Goal: Task Accomplishment & Management: Manage account settings

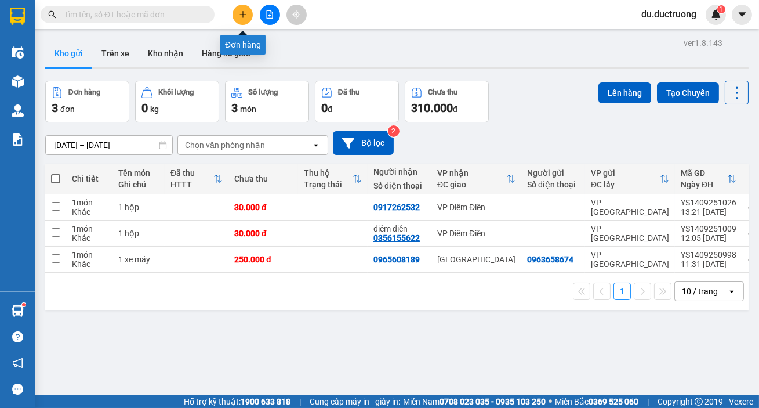
click at [239, 8] on button at bounding box center [242, 15] width 20 height 20
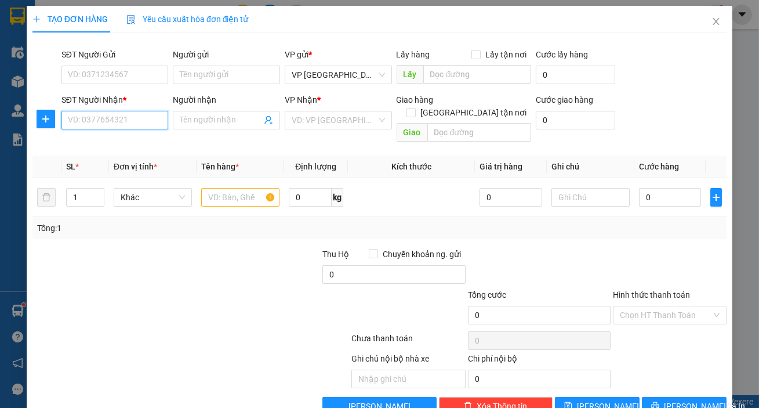
click at [122, 118] on input "SĐT Người Nhận *" at bounding box center [114, 120] width 107 height 19
click at [138, 144] on div "0975894988" at bounding box center [114, 143] width 92 height 13
type input "0975894988"
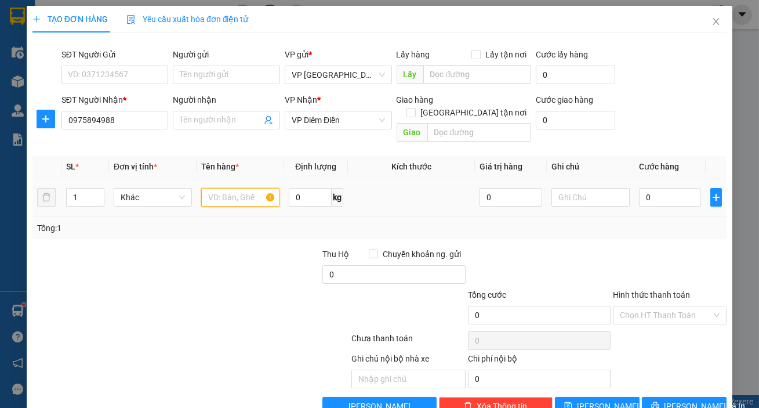
click at [221, 188] on input "text" at bounding box center [240, 197] width 78 height 19
type input "1 hộp"
click at [646, 188] on input "0" at bounding box center [670, 197] width 63 height 19
type input "003"
type input "3"
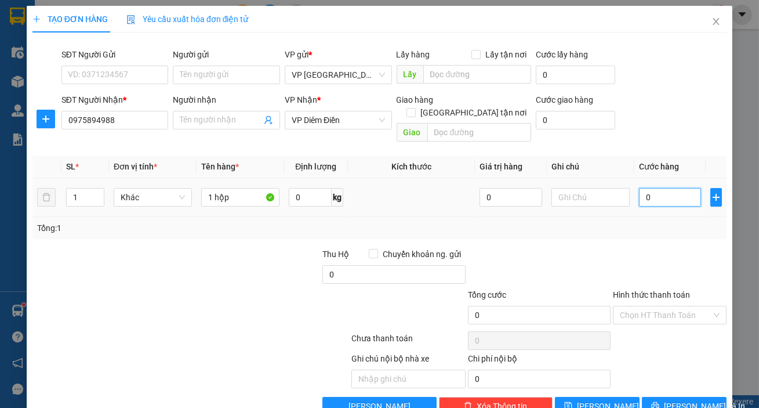
type input "3"
type input "0.030"
type input "30"
click at [660, 306] on input "Hình thức thanh toán" at bounding box center [666, 314] width 92 height 17
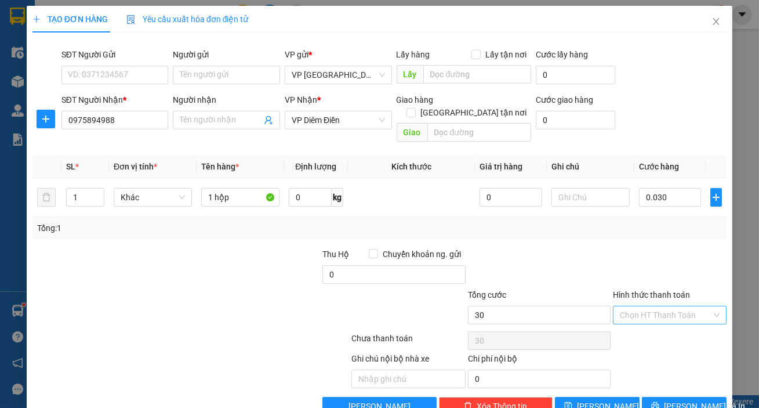
type input "30.000"
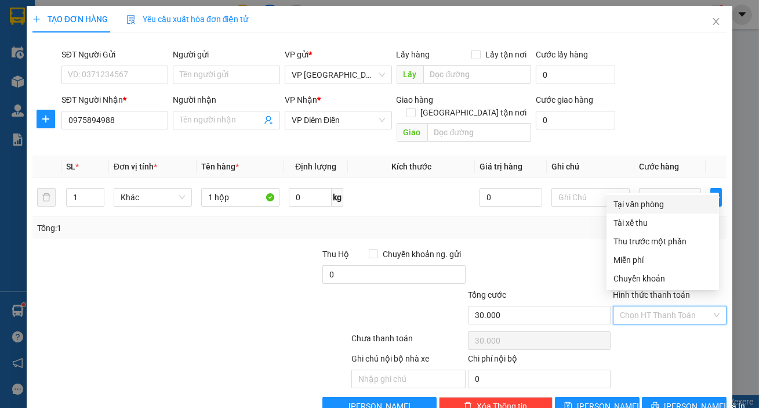
click at [617, 198] on div "Tại văn phòng" at bounding box center [662, 204] width 99 height 13
type input "0"
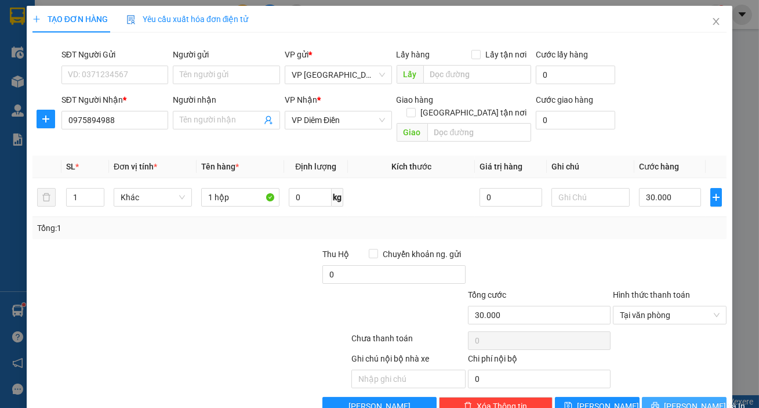
click at [676, 399] on span "[PERSON_NAME] và In" at bounding box center [704, 405] width 81 height 13
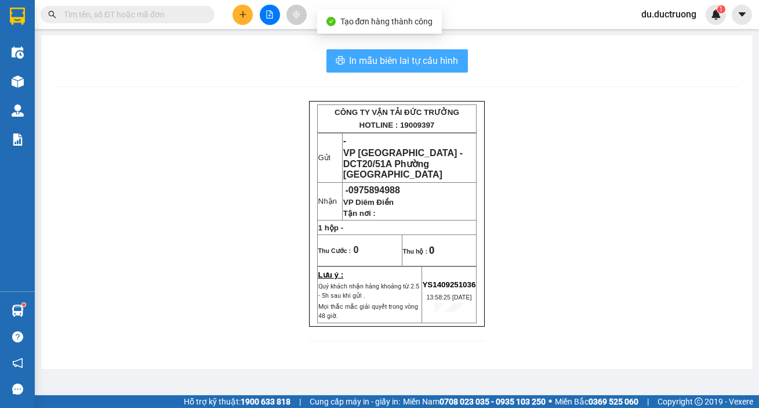
click at [419, 54] on span "In mẫu biên lai tự cấu hình" at bounding box center [404, 60] width 109 height 14
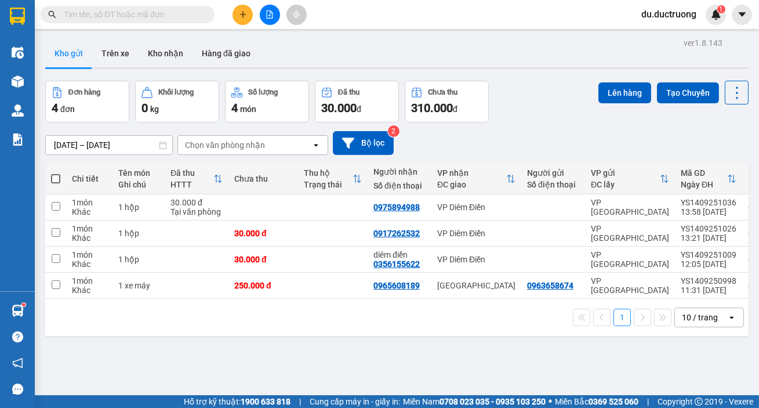
click at [238, 10] on button at bounding box center [242, 15] width 20 height 20
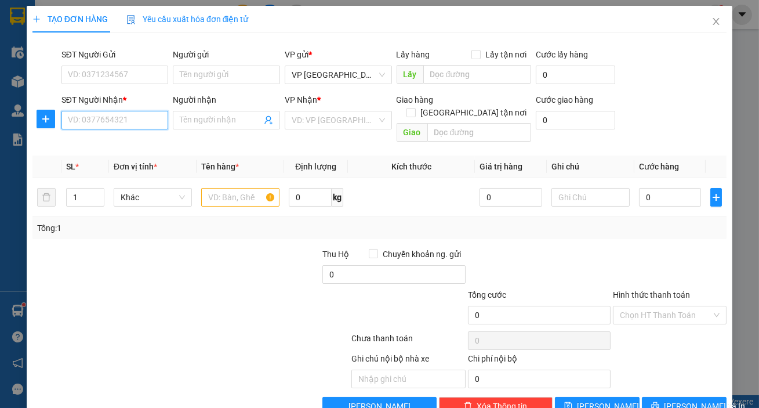
click at [140, 118] on input "SĐT Người Nhận *" at bounding box center [114, 120] width 107 height 19
click at [132, 141] on div "0987421102" at bounding box center [114, 143] width 92 height 13
type input "0987421102"
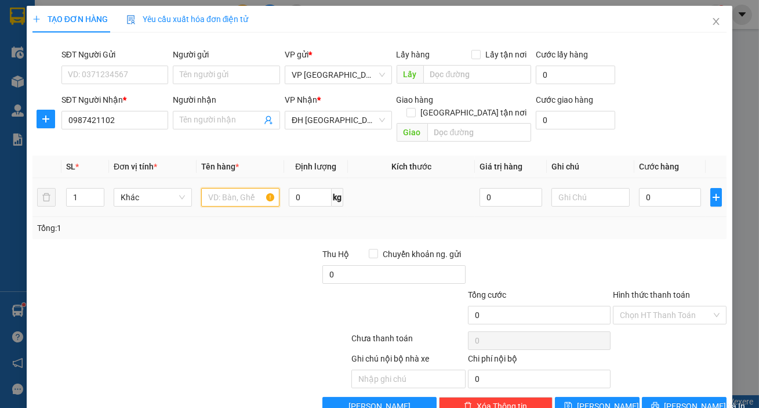
click at [220, 193] on input "text" at bounding box center [240, 197] width 78 height 19
type input "1 hộp"
click at [650, 191] on input "0" at bounding box center [670, 197] width 63 height 19
type input "005"
type input "5"
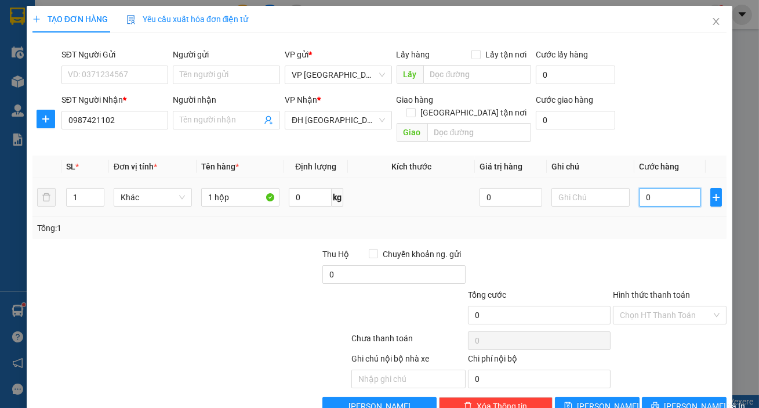
type input "5"
type input "0.050"
type input "50"
type input "50.000"
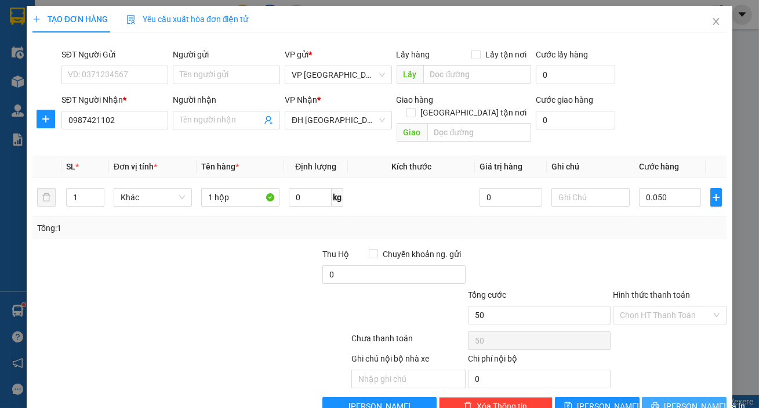
type input "50.000"
click at [686, 399] on span "[PERSON_NAME] và In" at bounding box center [704, 405] width 81 height 13
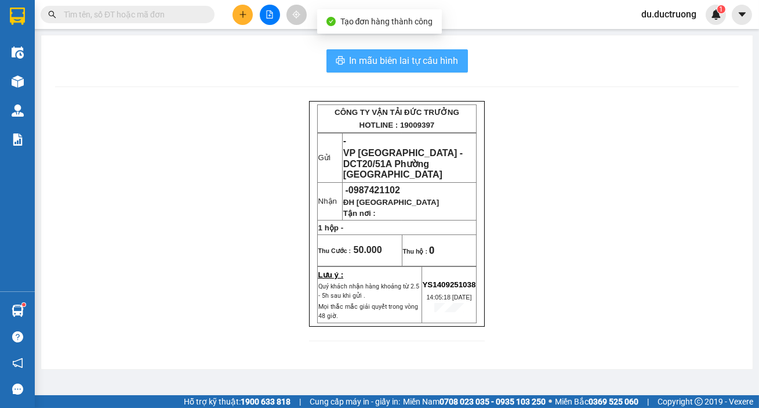
click at [403, 61] on span "In mẫu biên lai tự cấu hình" at bounding box center [404, 60] width 109 height 14
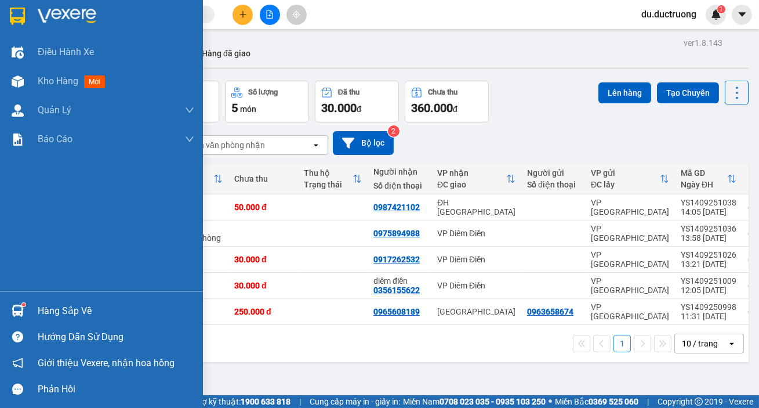
click at [21, 14] on img at bounding box center [17, 16] width 15 height 17
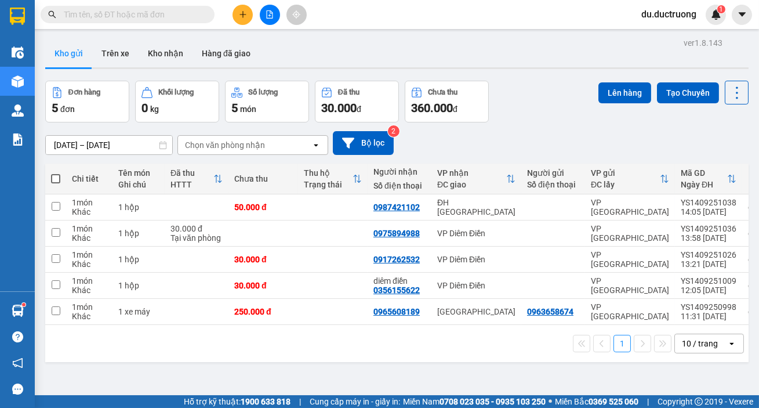
click at [56, 175] on span at bounding box center [55, 178] width 9 height 9
click at [56, 173] on input "checkbox" at bounding box center [56, 173] width 0 height 0
checkbox input "true"
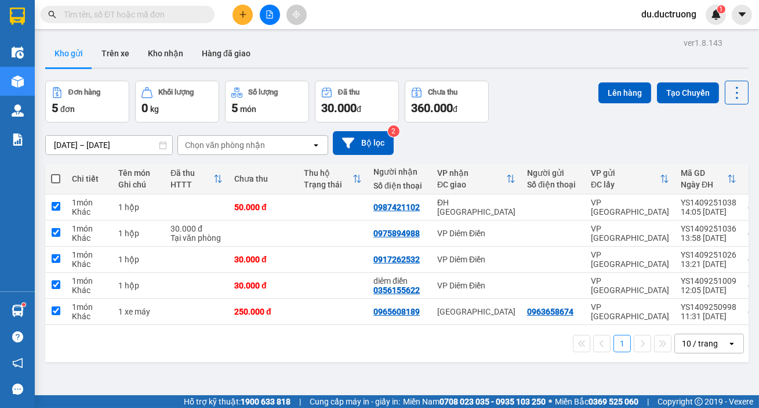
checkbox input "true"
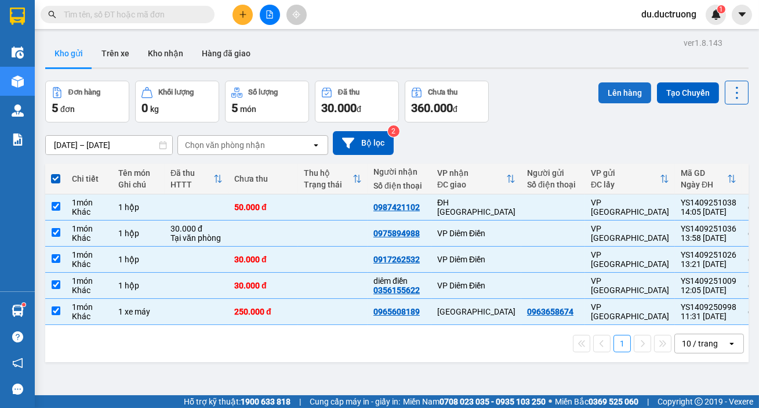
click at [605, 92] on button "Lên hàng" at bounding box center [624, 92] width 53 height 21
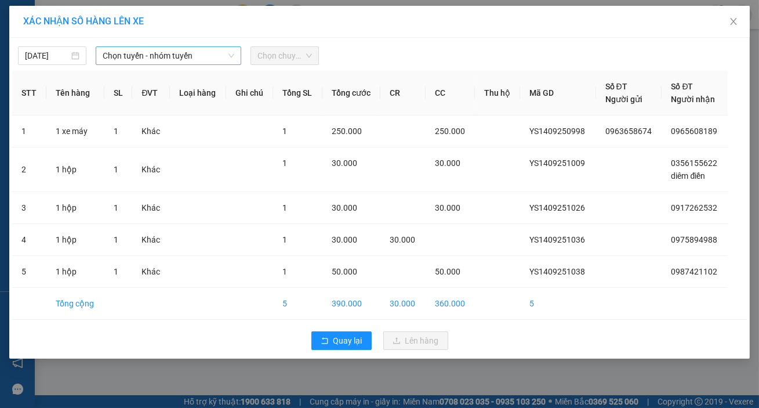
click at [195, 49] on span "Chọn tuyến - nhóm tuyến" at bounding box center [169, 55] width 132 height 17
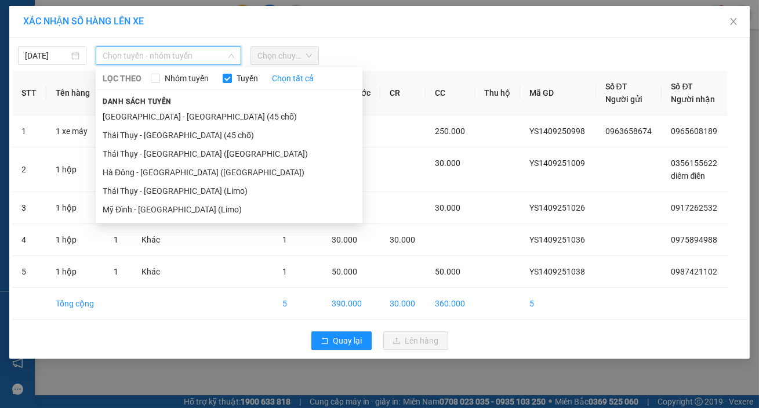
click at [170, 115] on li "[GEOGRAPHIC_DATA] - [GEOGRAPHIC_DATA] (45 chỗ)" at bounding box center [229, 116] width 267 height 19
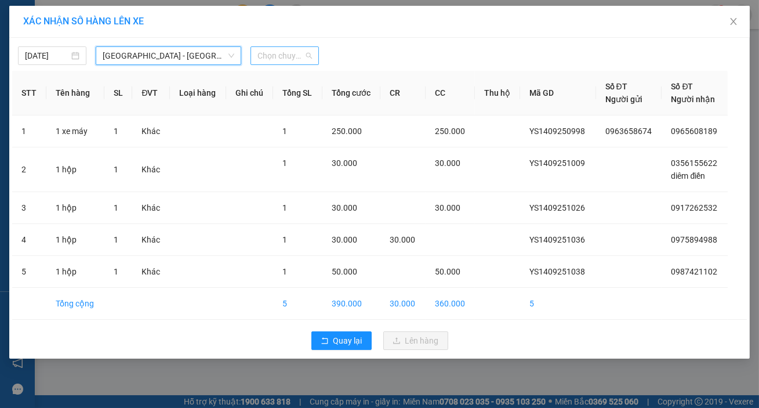
click at [271, 59] on span "Chọn chuyến" at bounding box center [284, 55] width 54 height 17
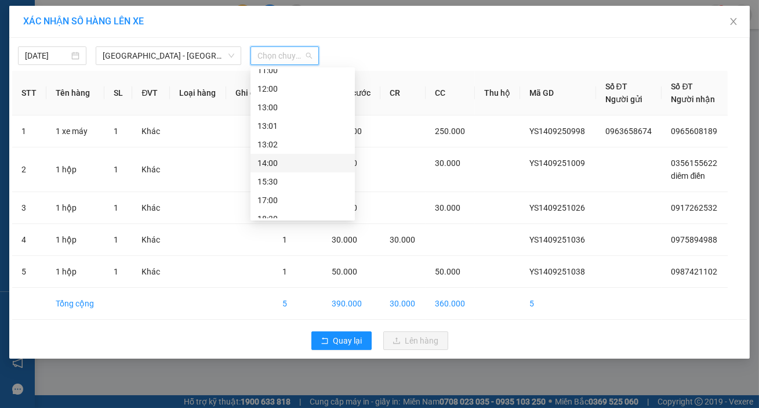
scroll to position [122, 0]
click at [289, 157] on div "14:00" at bounding box center [302, 160] width 90 height 13
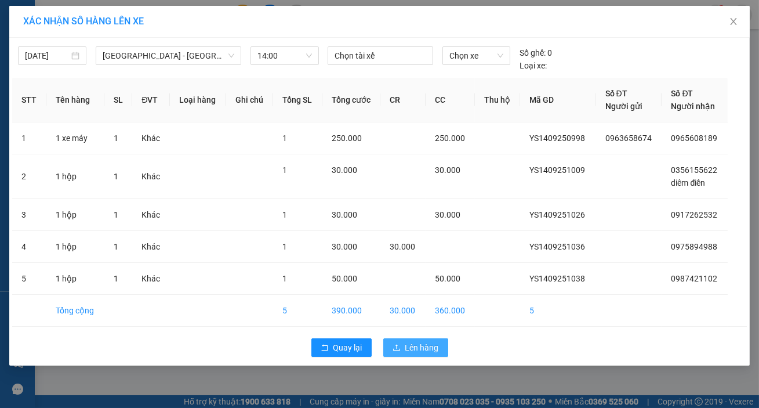
click at [427, 346] on span "Lên hàng" at bounding box center [422, 347] width 34 height 13
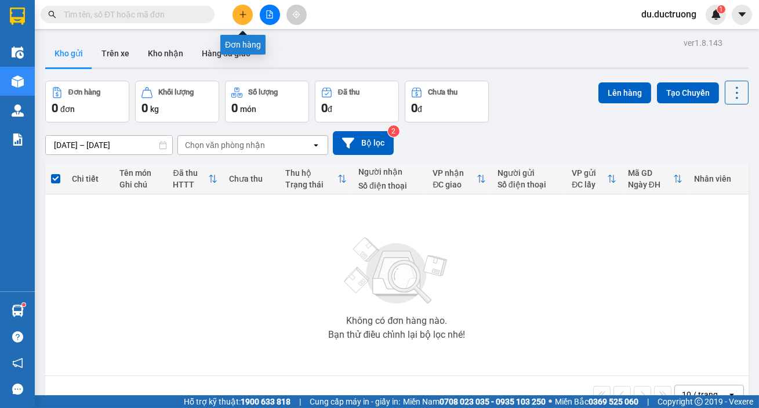
click at [245, 20] on button at bounding box center [242, 15] width 20 height 20
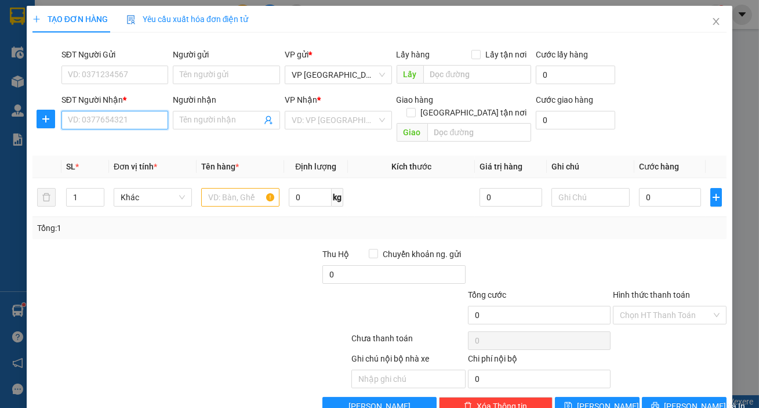
click at [151, 123] on input "SĐT Người Nhận *" at bounding box center [114, 120] width 107 height 19
click at [129, 137] on div "0398643674" at bounding box center [114, 143] width 106 height 19
type input "0398643674"
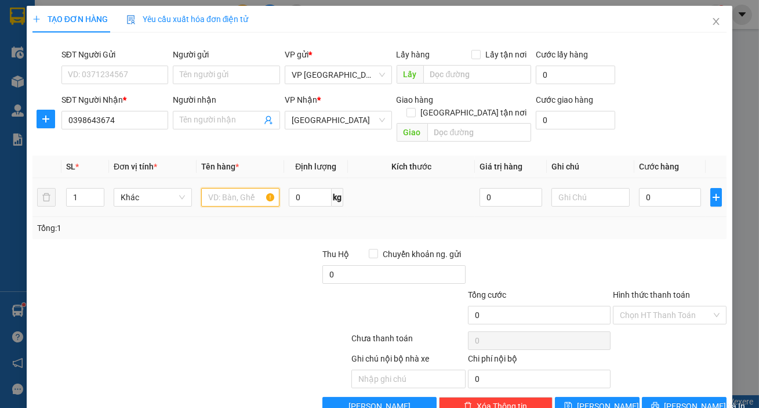
click at [234, 188] on input "text" at bounding box center [240, 197] width 78 height 19
type input "1 hộp"
click at [641, 188] on input "0" at bounding box center [670, 197] width 63 height 19
type input "003"
type input "3"
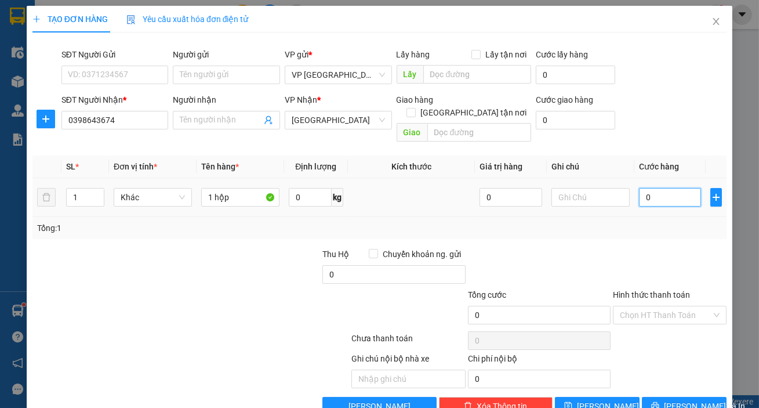
type input "3"
type input "0.030"
type input "30"
click at [631, 306] on input "Hình thức thanh toán" at bounding box center [666, 314] width 92 height 17
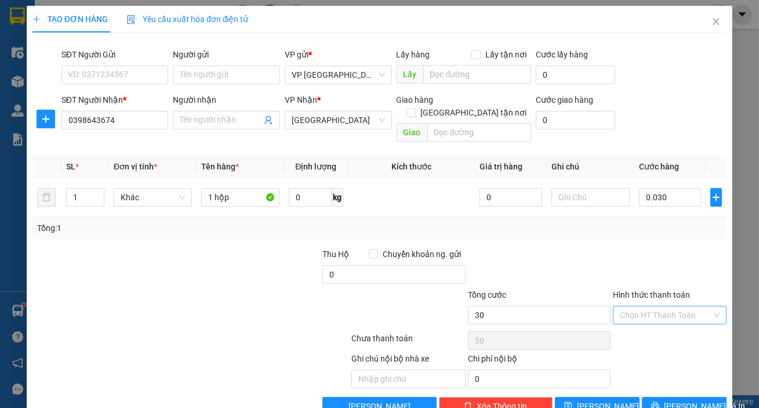
type input "30.000"
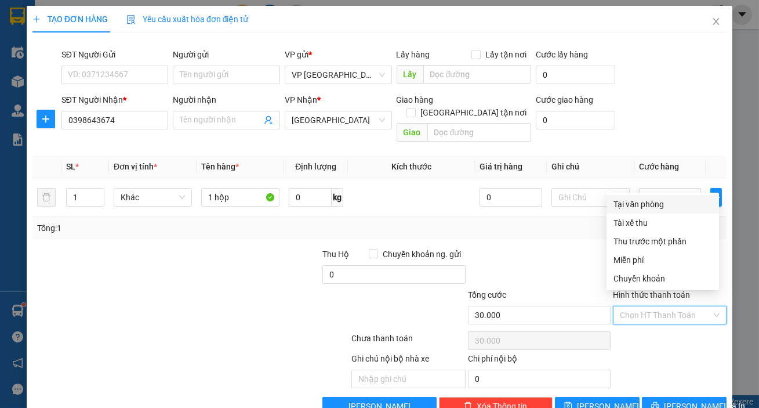
click at [652, 199] on div "Tại văn phòng" at bounding box center [662, 204] width 99 height 13
type input "0"
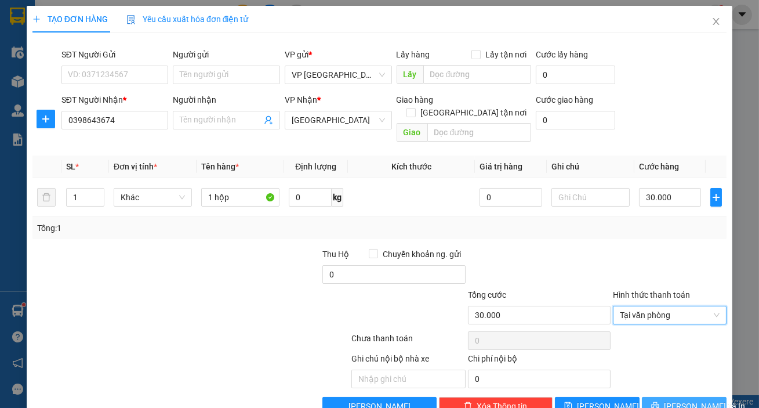
click at [673, 399] on span "[PERSON_NAME] và In" at bounding box center [704, 405] width 81 height 13
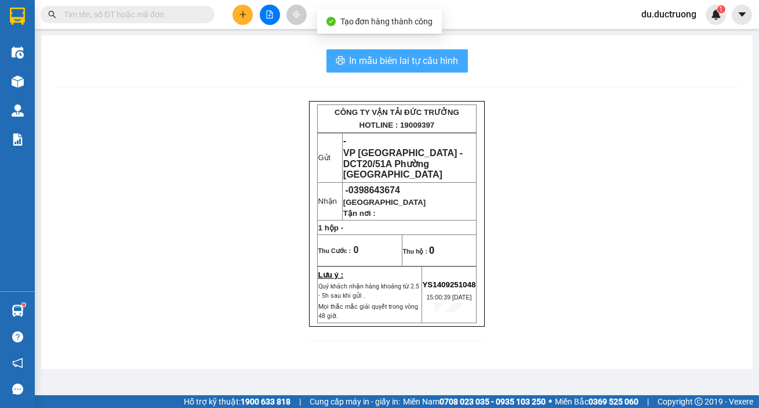
drag, startPoint x: 420, startPoint y: 54, endPoint x: 451, endPoint y: 81, distance: 41.1
click at [421, 56] on span "In mẫu biên lai tự cấu hình" at bounding box center [404, 60] width 109 height 14
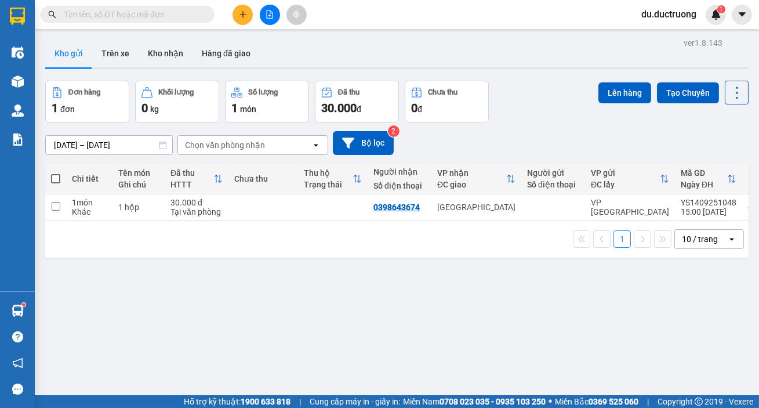
click at [246, 12] on icon "plus" at bounding box center [243, 14] width 8 height 8
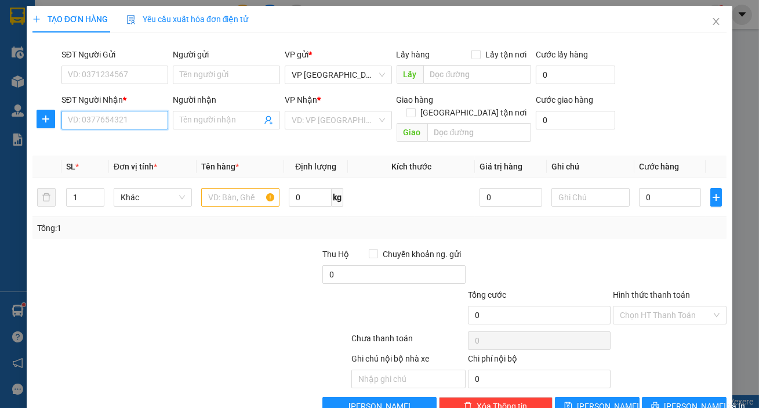
click at [134, 123] on input "SĐT Người Nhận *" at bounding box center [114, 120] width 107 height 19
click at [118, 139] on div "0903424799 - nga ngố" at bounding box center [114, 143] width 92 height 13
type input "0903424799"
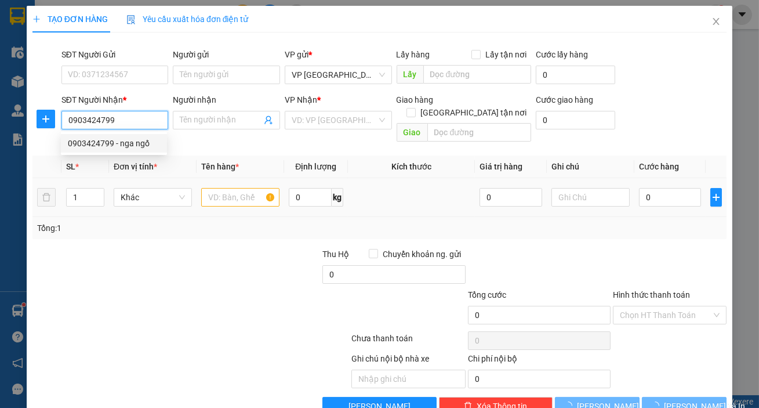
type input "nga ngố"
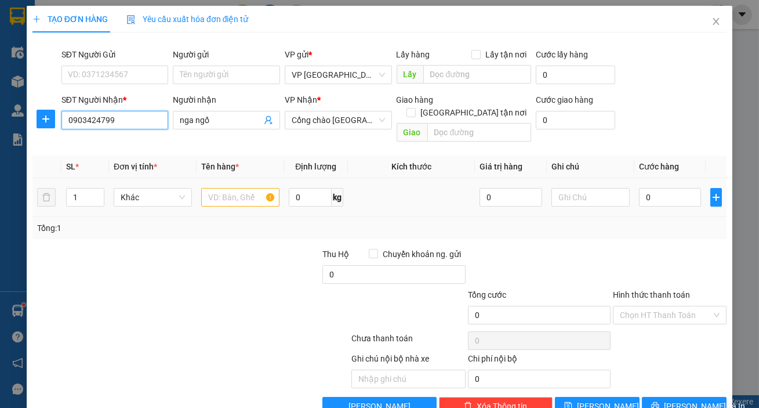
type input "0903424799"
click at [228, 188] on input "text" at bounding box center [240, 197] width 78 height 19
type input "2"
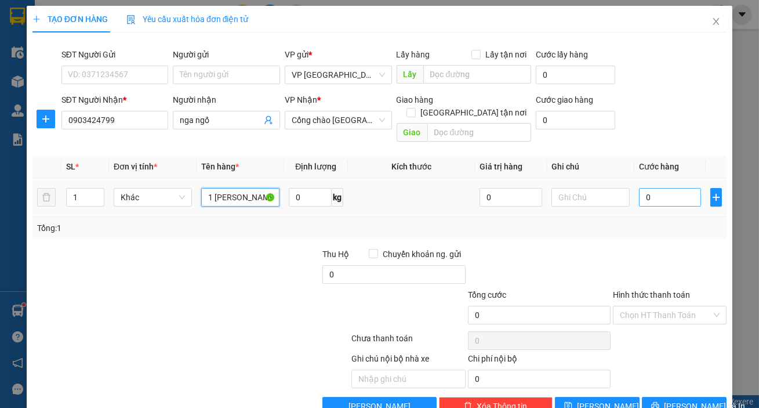
type input "1 [PERSON_NAME]"
click at [646, 188] on input "0" at bounding box center [670, 197] width 63 height 19
type input "005"
type input "5"
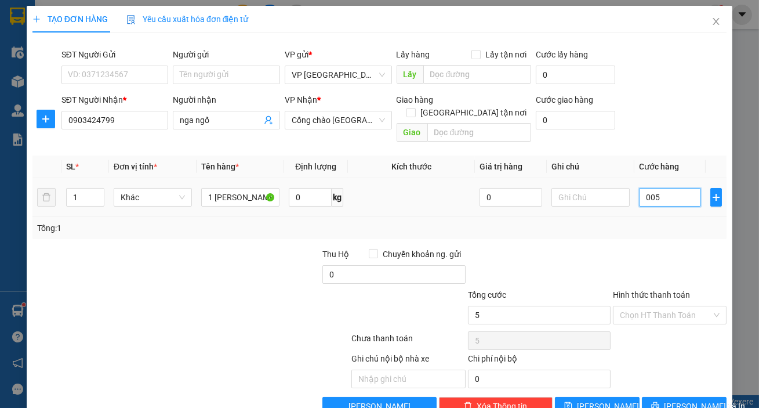
type input "0.050"
type input "50"
type input "50.000"
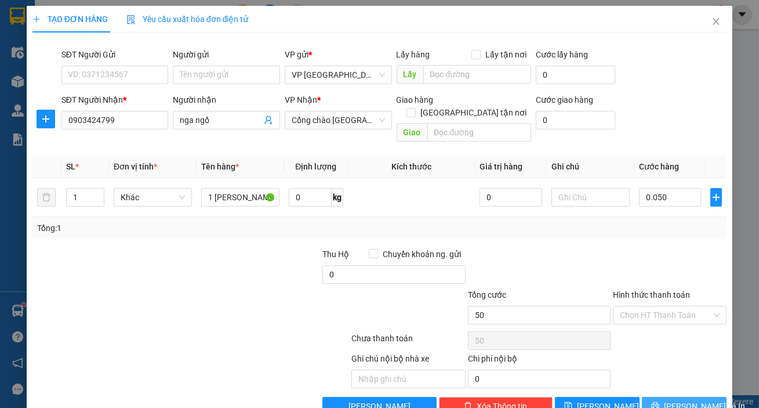
type input "50.000"
click at [684, 399] on span "[PERSON_NAME] và In" at bounding box center [704, 405] width 81 height 13
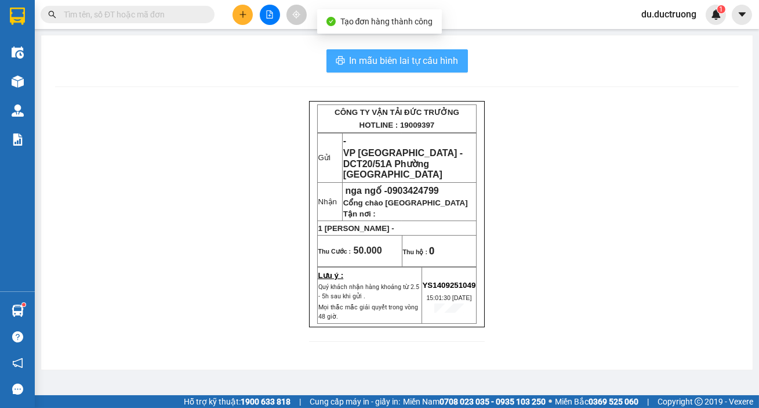
click at [398, 58] on span "In mẫu biên lai tự cấu hình" at bounding box center [404, 60] width 109 height 14
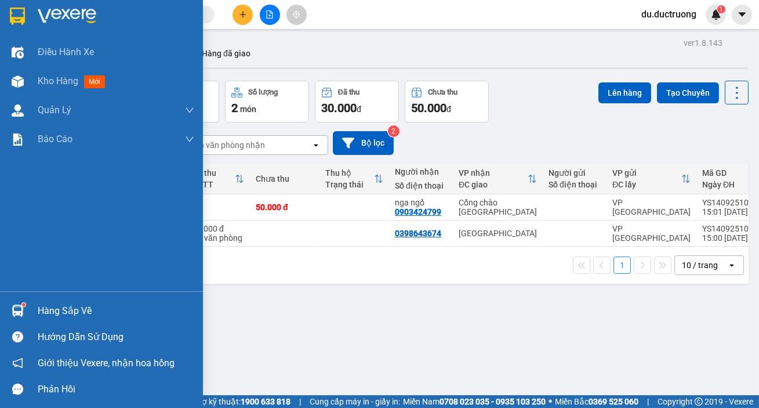
click at [19, 12] on img at bounding box center [17, 16] width 15 height 17
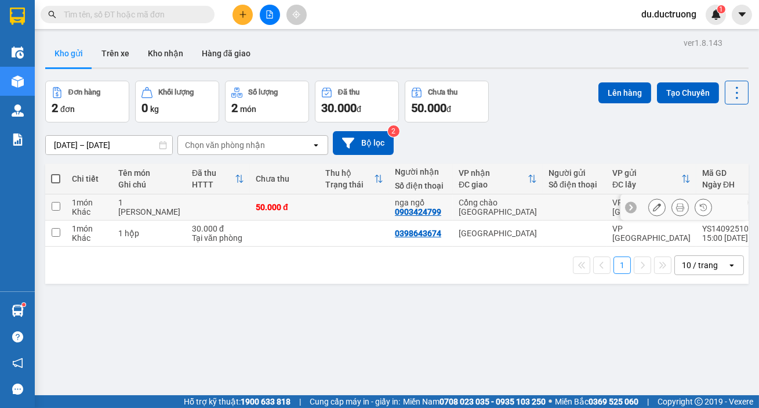
click at [676, 204] on icon at bounding box center [680, 207] width 8 height 8
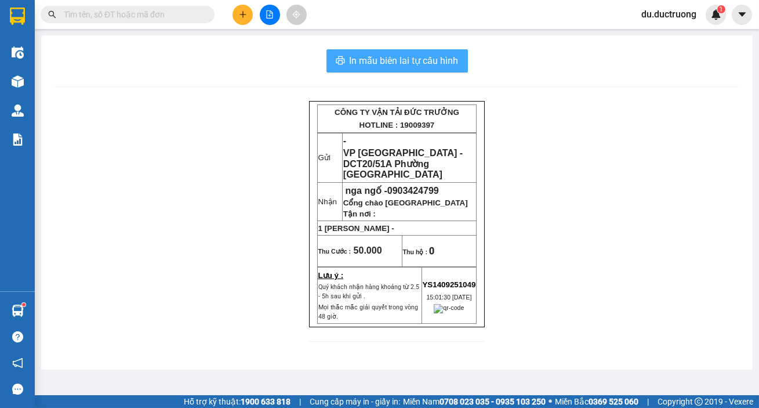
drag, startPoint x: 429, startPoint y: 57, endPoint x: 539, endPoint y: 181, distance: 165.9
click at [430, 57] on span "In mẫu biên lai tự cấu hình" at bounding box center [404, 60] width 109 height 14
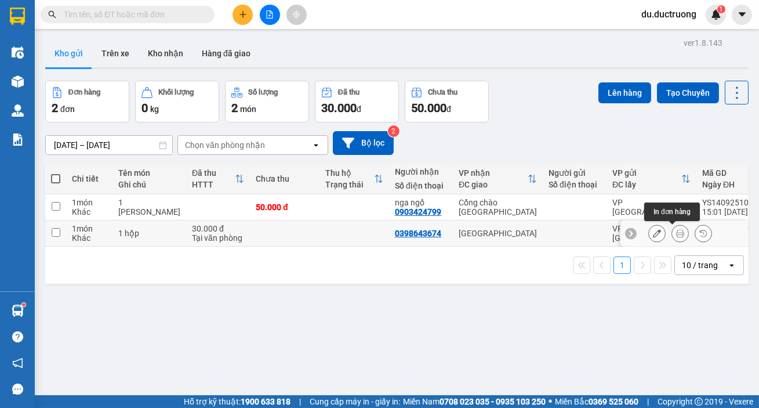
click at [672, 231] on button at bounding box center [680, 233] width 16 height 20
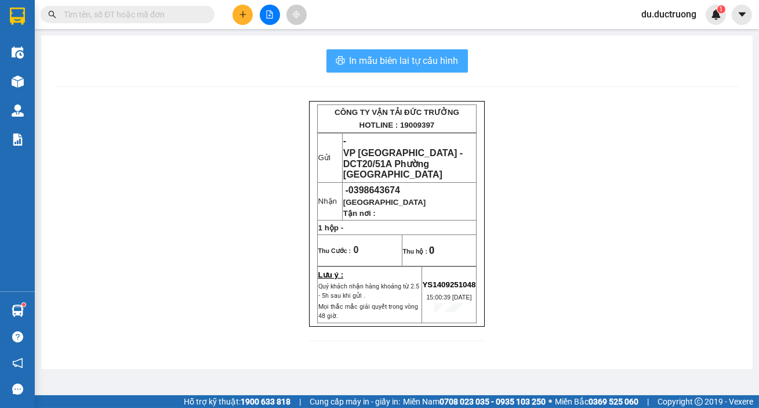
click at [417, 60] on span "In mẫu biên lai tự cấu hình" at bounding box center [404, 60] width 109 height 14
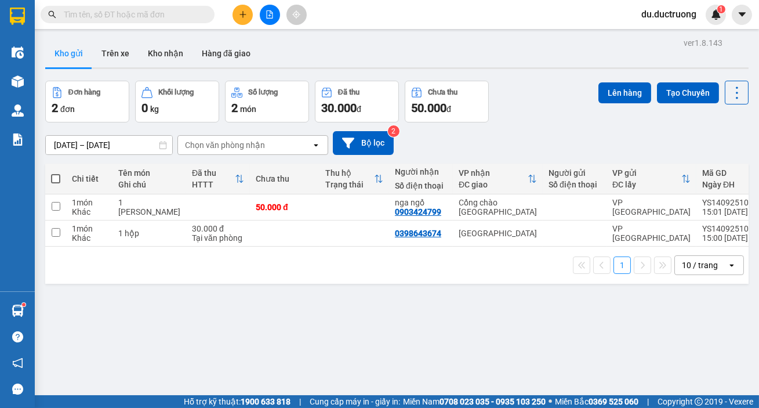
click at [103, 8] on input "text" at bounding box center [132, 14] width 137 height 13
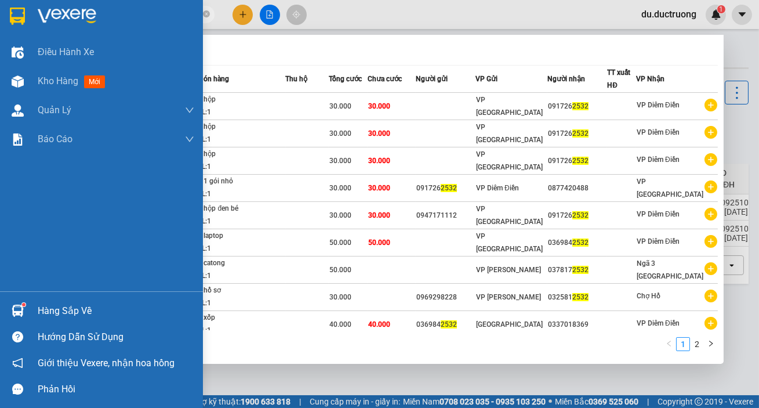
type input "2532"
drag, startPoint x: 10, startPoint y: 8, endPoint x: 29, endPoint y: 17, distance: 21.0
click at [11, 8] on img at bounding box center [17, 16] width 15 height 17
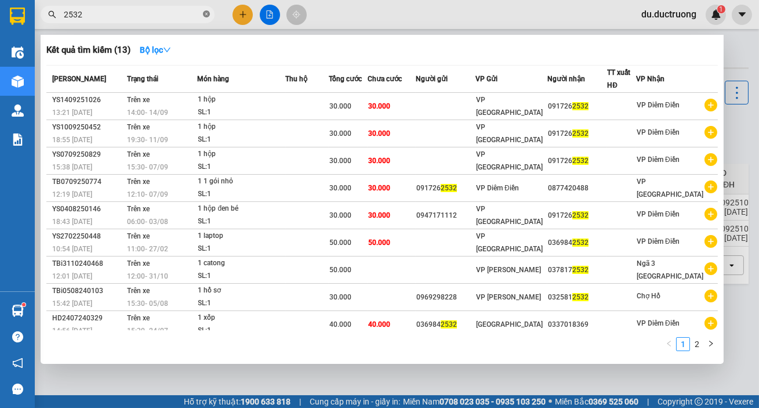
click at [207, 14] on icon "close-circle" at bounding box center [206, 13] width 7 height 7
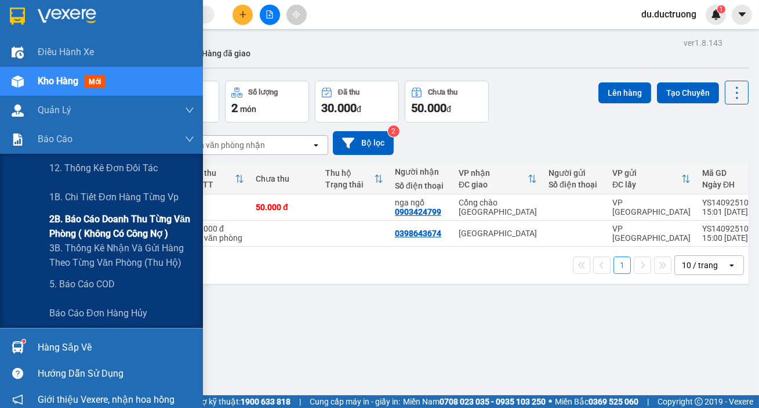
click at [94, 225] on span "2B. Báo cáo doanh thu từng văn phòng ( không có công nợ )" at bounding box center [121, 226] width 145 height 29
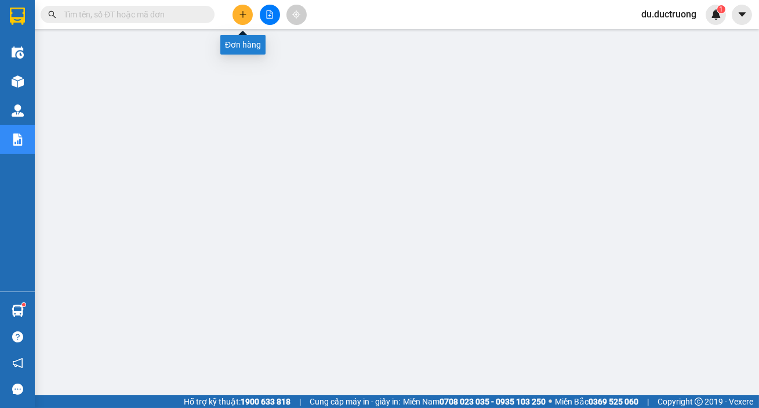
click at [244, 17] on icon "plus" at bounding box center [243, 14] width 8 height 8
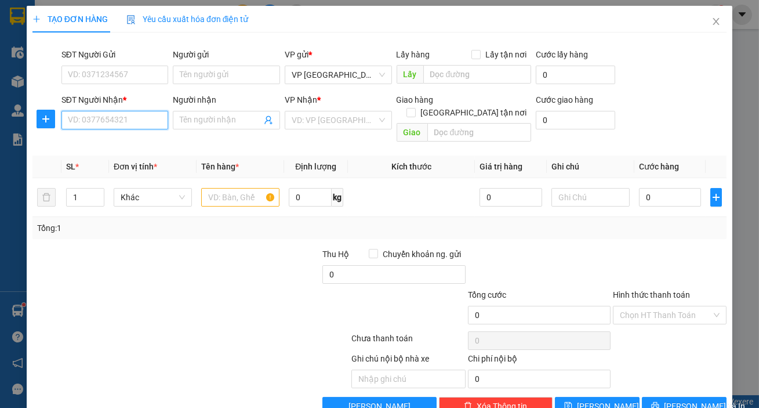
click at [111, 127] on input "SĐT Người Nhận *" at bounding box center [114, 120] width 107 height 19
type input "0972217511"
click at [303, 118] on input "search" at bounding box center [334, 119] width 85 height 17
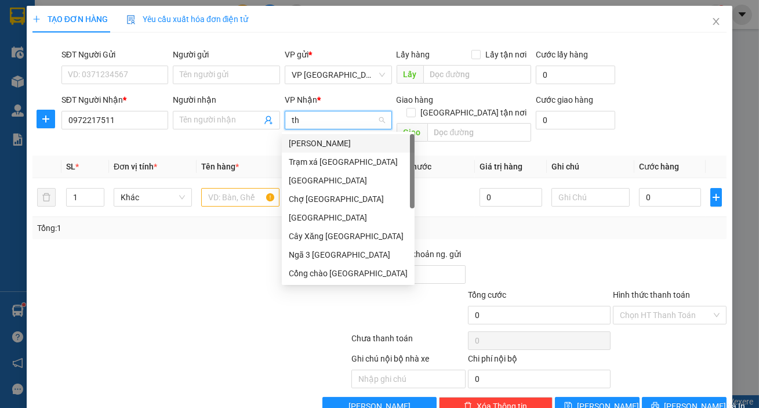
type input "t"
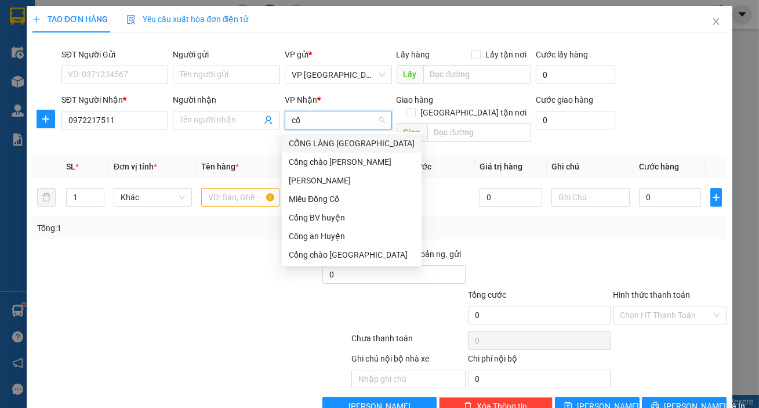
type input "cổn"
click at [326, 236] on div "Cổng chào [GEOGRAPHIC_DATA]" at bounding box center [352, 236] width 126 height 13
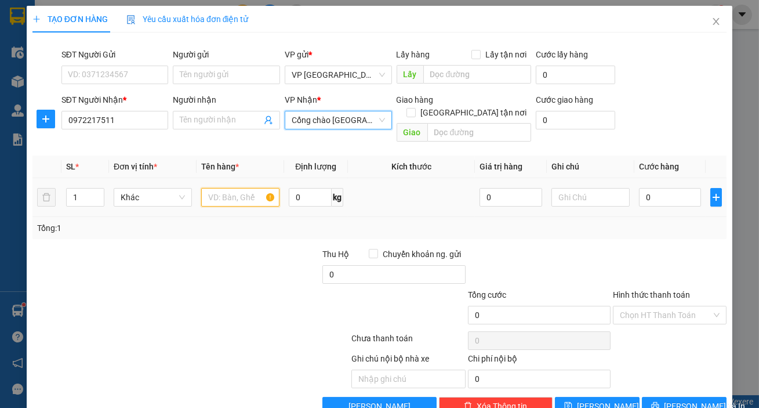
click at [239, 188] on input "text" at bounding box center [240, 197] width 78 height 19
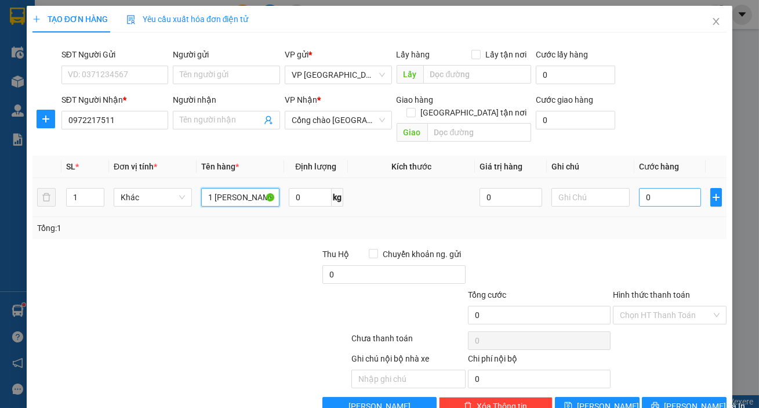
type input "1 [PERSON_NAME]"
click at [659, 188] on input "0" at bounding box center [670, 197] width 63 height 19
type input "004"
type input "4"
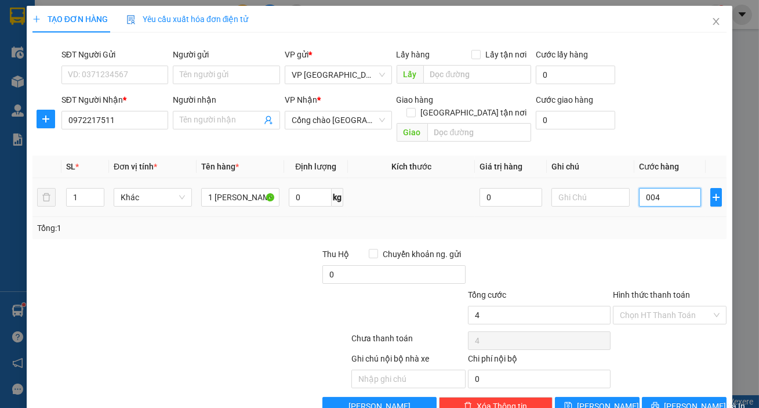
type input "0.040"
type input "40"
click at [660, 306] on input "Hình thức thanh toán" at bounding box center [666, 314] width 92 height 17
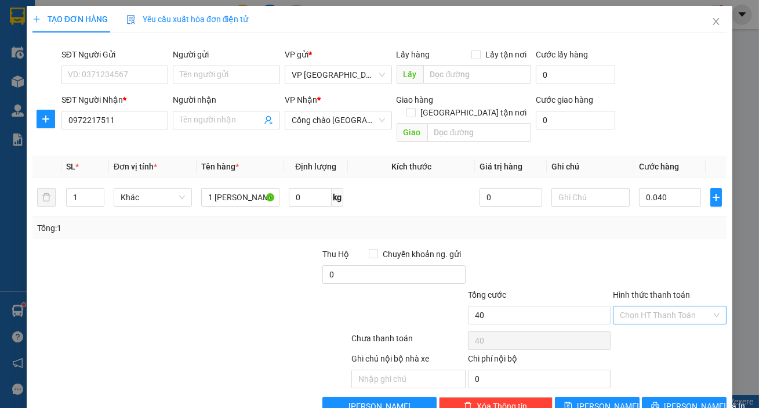
type input "40.000"
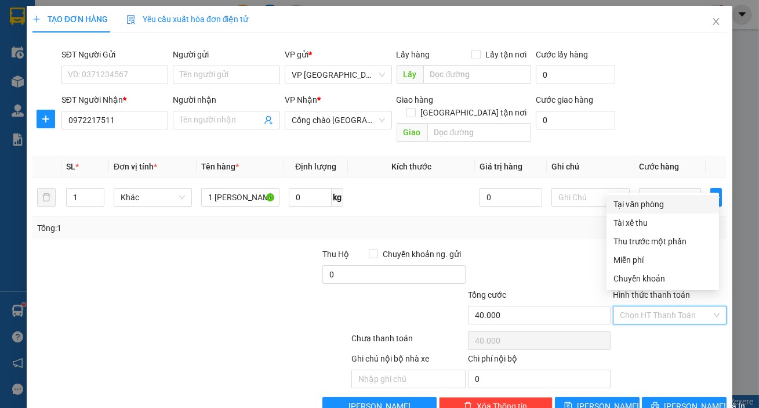
click at [643, 201] on div "Tại văn phòng" at bounding box center [662, 204] width 99 height 13
type input "0"
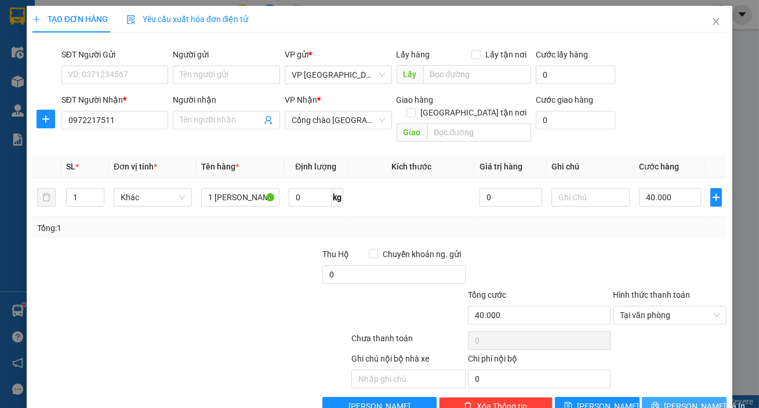
click at [689, 399] on span "[PERSON_NAME] và In" at bounding box center [704, 405] width 81 height 13
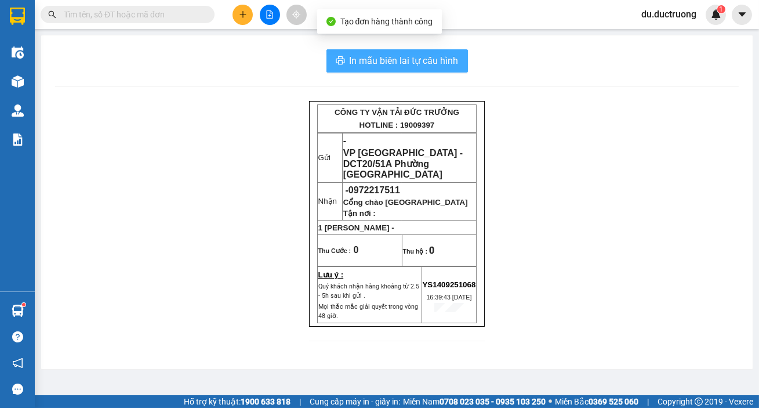
drag, startPoint x: 380, startPoint y: 56, endPoint x: 392, endPoint y: 62, distance: 13.5
click at [381, 56] on span "In mẫu biên lai tự cấu hình" at bounding box center [404, 60] width 109 height 14
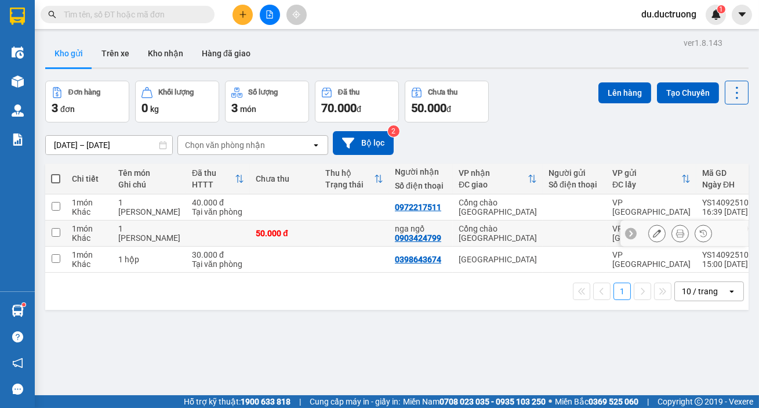
click at [59, 233] on td at bounding box center [55, 233] width 21 height 26
checkbox input "true"
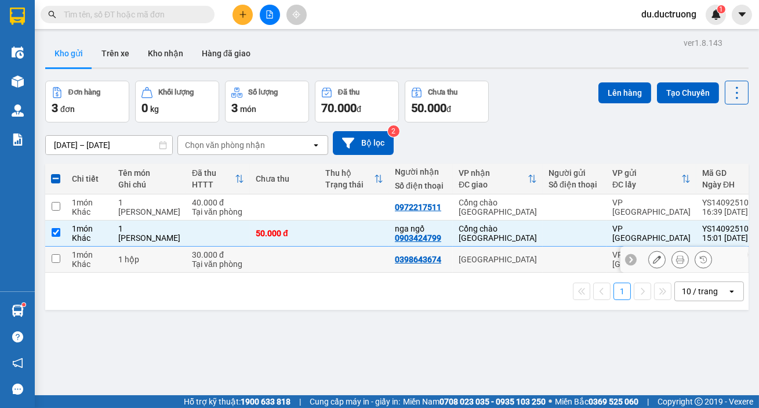
drag, startPoint x: 57, startPoint y: 262, endPoint x: 158, endPoint y: 209, distance: 114.1
click at [58, 262] on input "checkbox" at bounding box center [56, 258] width 9 height 9
checkbox input "true"
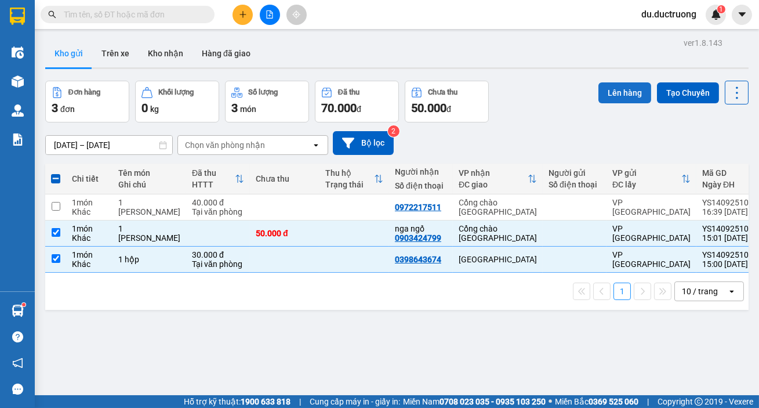
click at [615, 89] on button "Lên hàng" at bounding box center [624, 92] width 53 height 21
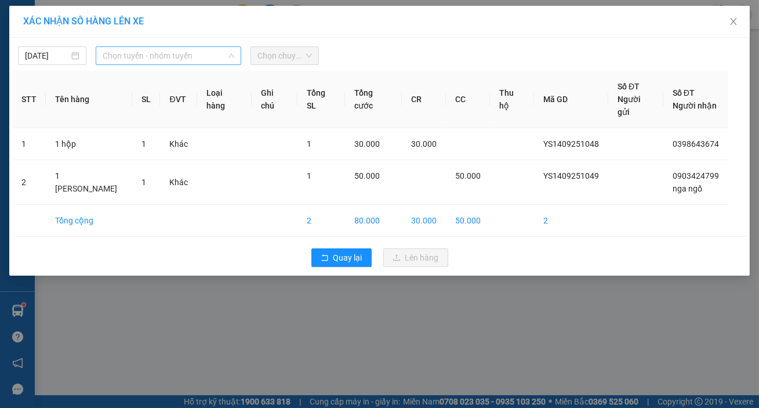
click at [208, 60] on span "Chọn tuyến - nhóm tuyến" at bounding box center [169, 55] width 132 height 17
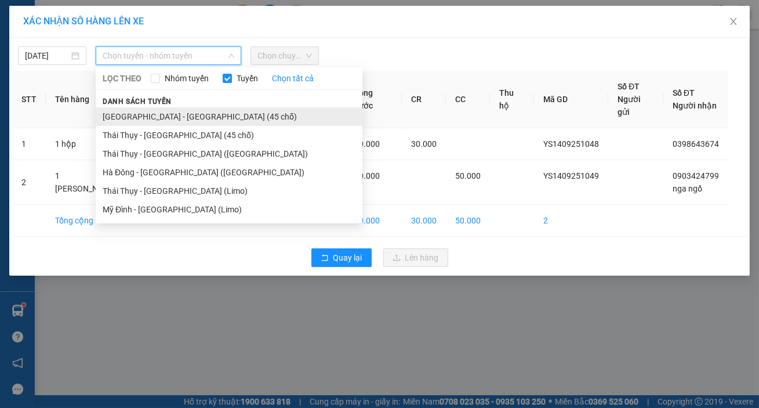
drag, startPoint x: 184, startPoint y: 111, endPoint x: 201, endPoint y: 108, distance: 17.1
click at [184, 112] on li "[GEOGRAPHIC_DATA] - [GEOGRAPHIC_DATA] (45 chỗ)" at bounding box center [229, 116] width 267 height 19
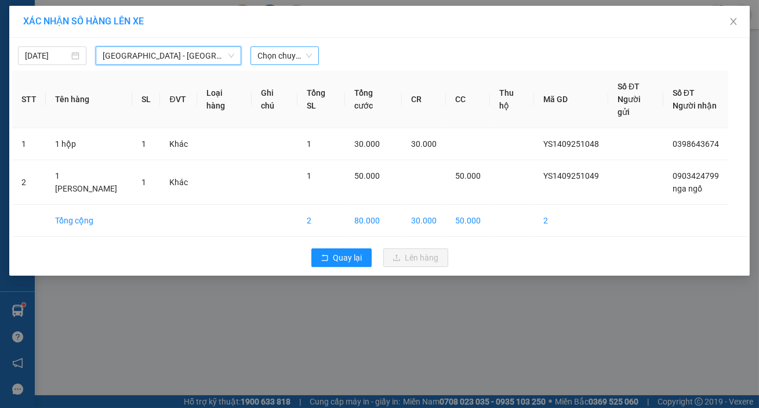
click at [303, 60] on span "Chọn chuyến" at bounding box center [284, 55] width 54 height 17
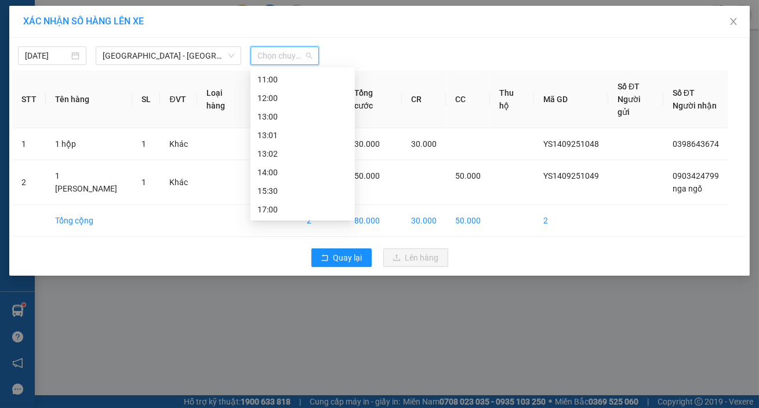
scroll to position [120, 0]
click at [330, 177] on div "15:30" at bounding box center [302, 181] width 90 height 13
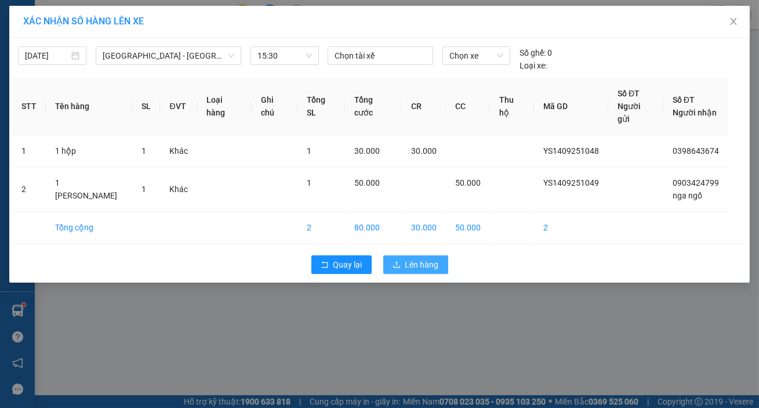
click at [417, 258] on span "Lên hàng" at bounding box center [422, 264] width 34 height 13
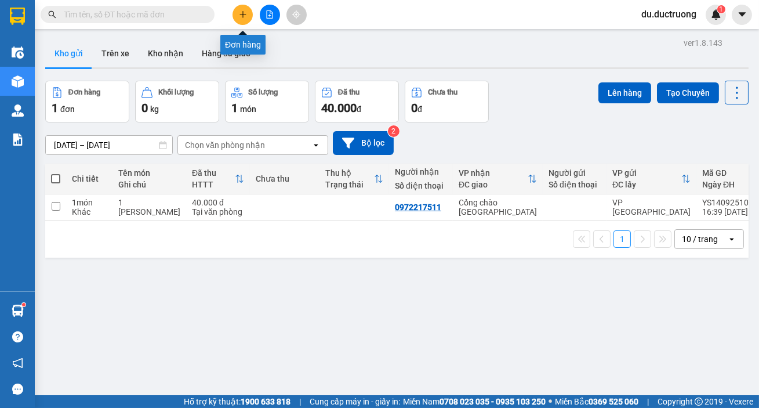
click at [241, 10] on button at bounding box center [242, 15] width 20 height 20
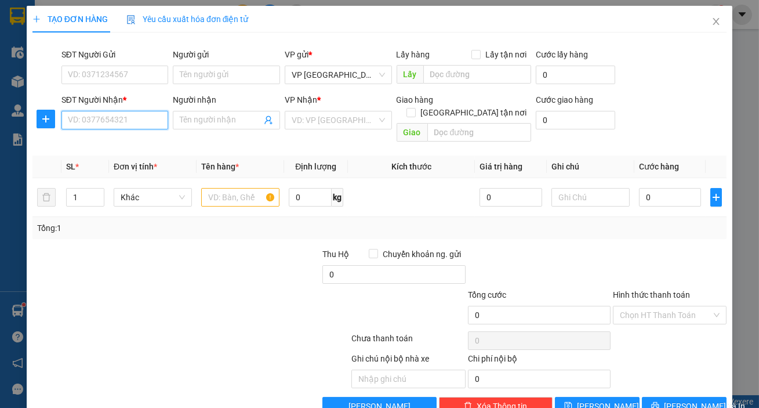
click at [155, 124] on input "SĐT Người Nhận *" at bounding box center [114, 120] width 107 height 19
click at [713, 23] on span "Close" at bounding box center [716, 22] width 32 height 32
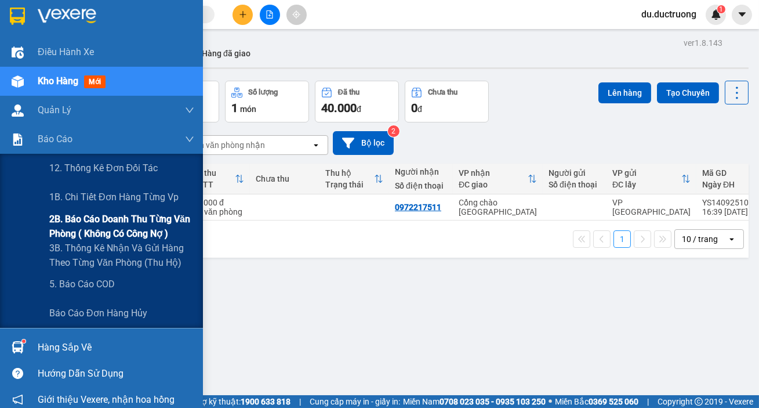
click at [112, 221] on span "2B. Báo cáo doanh thu từng văn phòng ( không có công nợ )" at bounding box center [121, 226] width 145 height 29
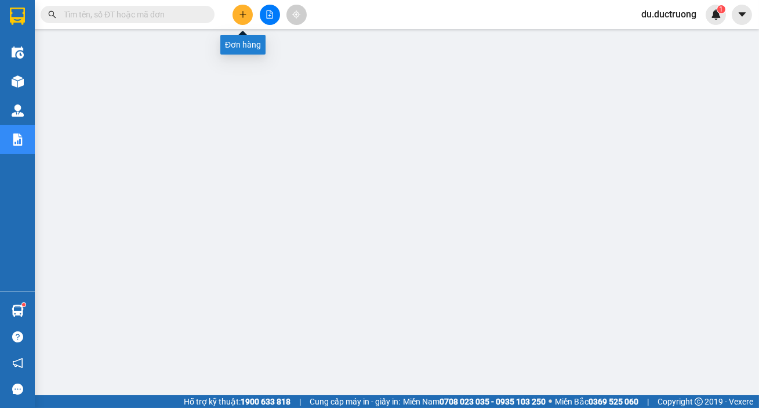
click at [241, 17] on icon "plus" at bounding box center [243, 14] width 8 height 8
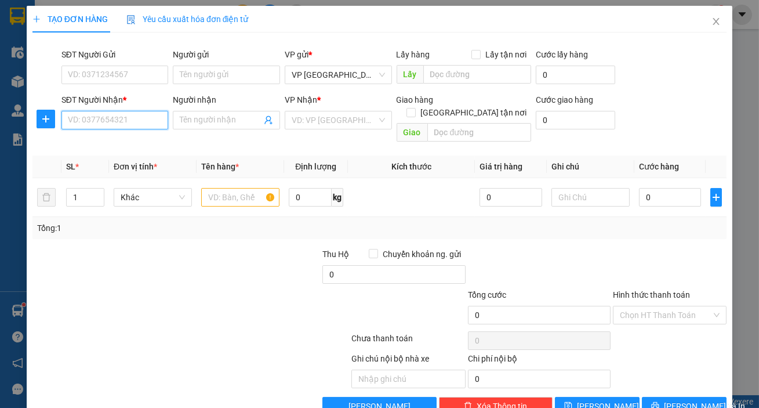
click at [145, 126] on input "SĐT Người Nhận *" at bounding box center [114, 120] width 107 height 19
click at [104, 158] on div "0888311568" at bounding box center [114, 161] width 92 height 13
click at [340, 121] on span "VP [PERSON_NAME]" at bounding box center [338, 119] width 93 height 17
type input "0888311568"
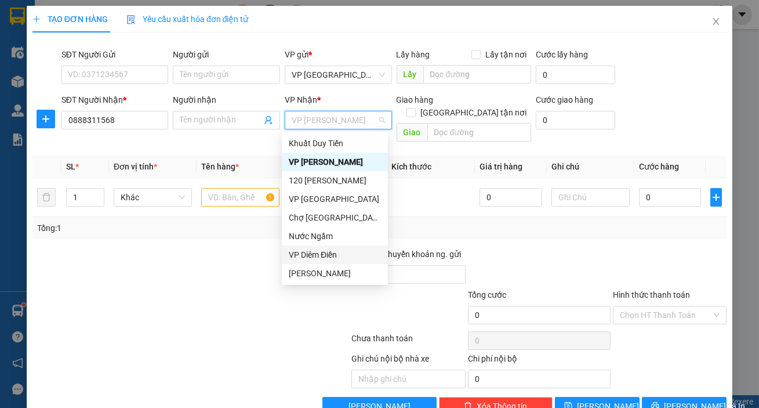
click at [318, 250] on div "VP Diêm Điền" at bounding box center [335, 254] width 92 height 13
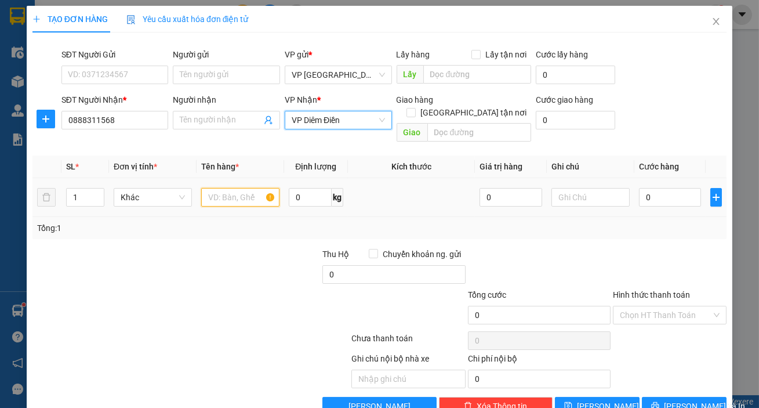
click at [238, 189] on input "text" at bounding box center [240, 197] width 78 height 19
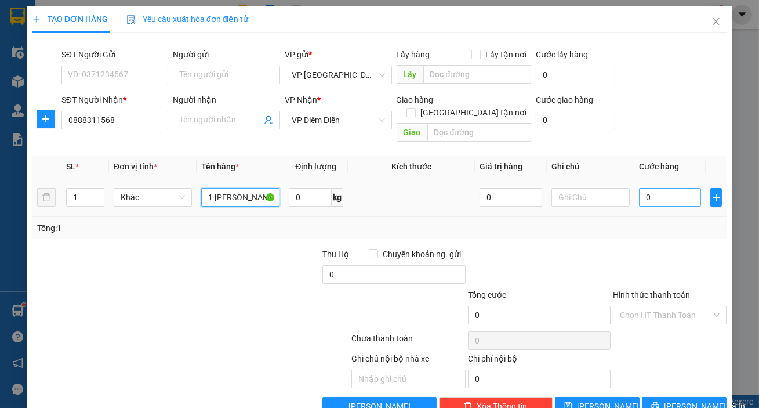
type input "1 [PERSON_NAME]"
click at [659, 188] on input "0" at bounding box center [670, 197] width 63 height 19
type input "001"
type input "1"
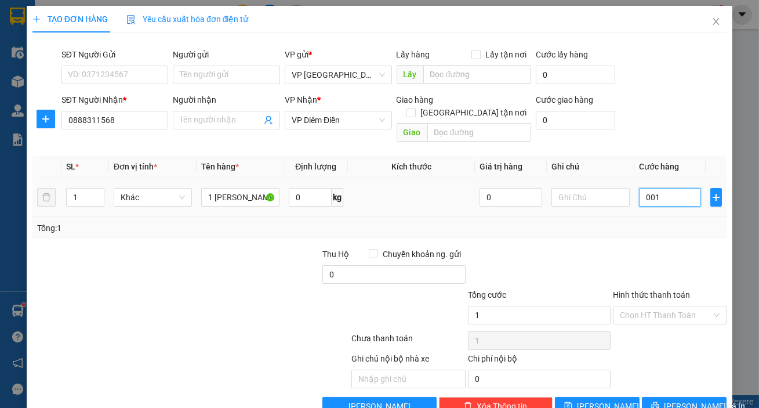
type input "0.010"
type input "10"
type input "00.100"
type input "100"
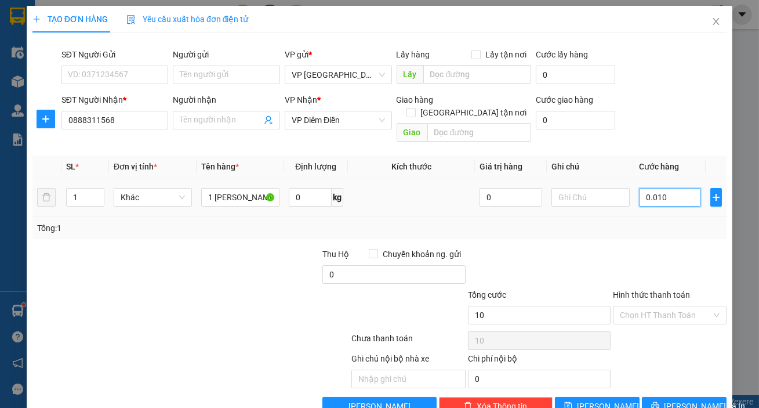
type input "100"
click at [684, 306] on input "Hình thức thanh toán" at bounding box center [666, 314] width 92 height 17
type input "100.000"
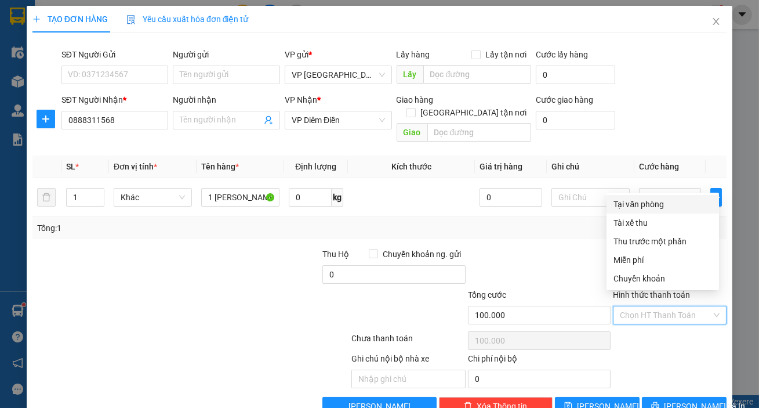
click at [645, 205] on div "Tại văn phòng" at bounding box center [662, 204] width 99 height 13
type input "0"
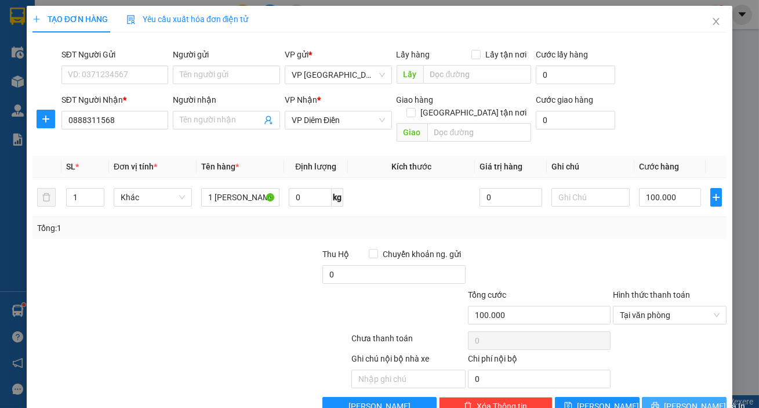
click at [681, 399] on span "[PERSON_NAME] và In" at bounding box center [704, 405] width 81 height 13
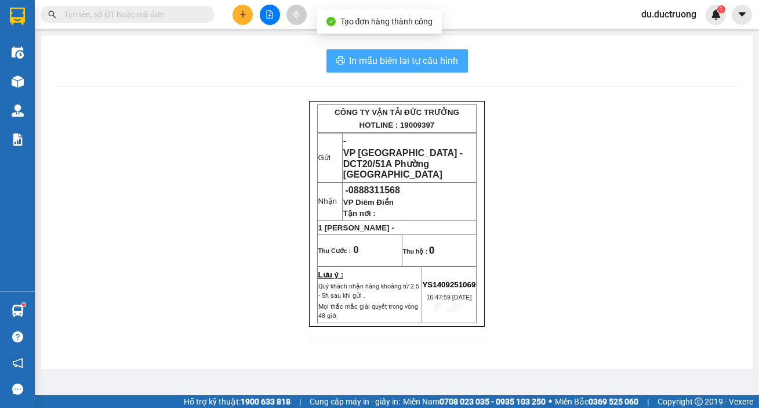
click at [409, 63] on span "In mẫu biên lai tự cấu hình" at bounding box center [404, 60] width 109 height 14
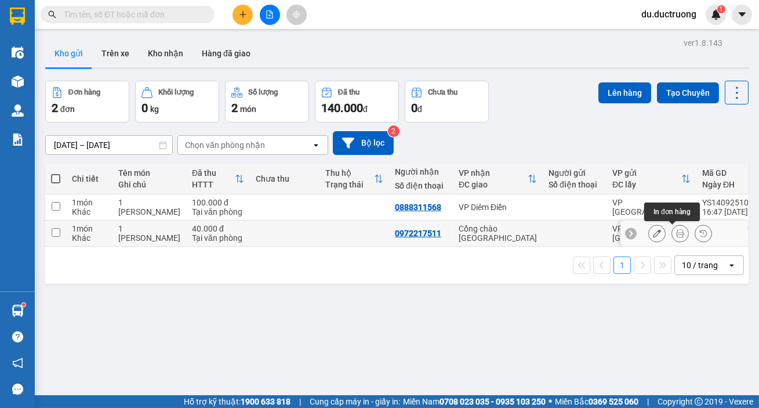
click at [675, 235] on button at bounding box center [680, 233] width 16 height 20
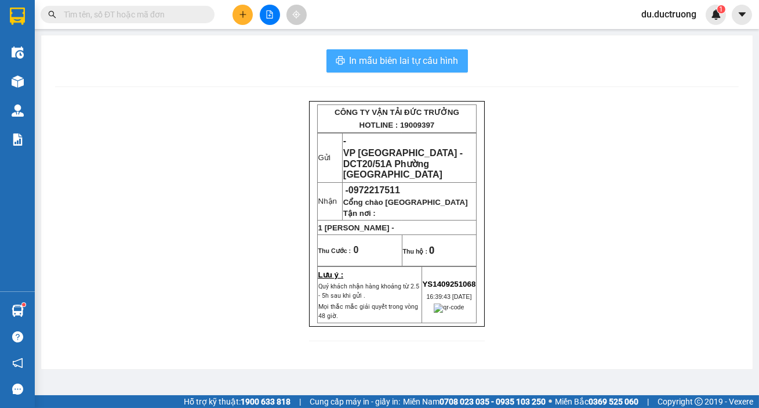
click at [418, 54] on span "In mẫu biên lai tự cấu hình" at bounding box center [404, 60] width 109 height 14
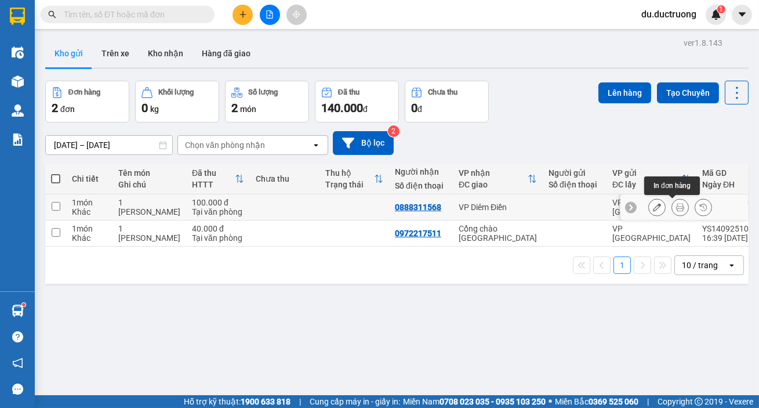
click at [680, 212] on div at bounding box center [679, 206] width 17 height 17
click at [672, 206] on button at bounding box center [680, 207] width 16 height 20
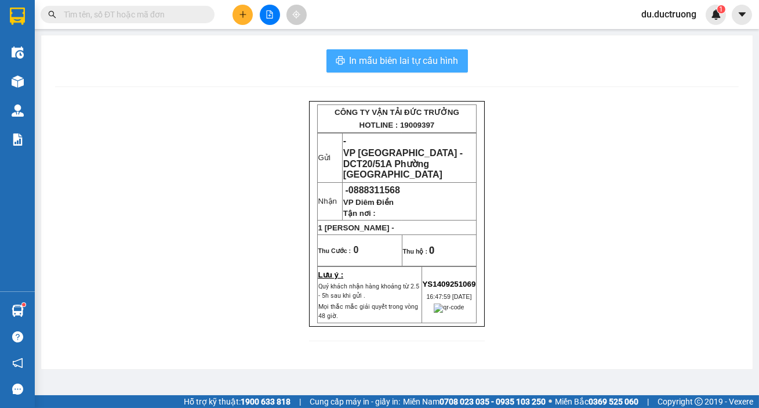
click at [418, 59] on span "In mẫu biên lai tự cấu hình" at bounding box center [404, 60] width 109 height 14
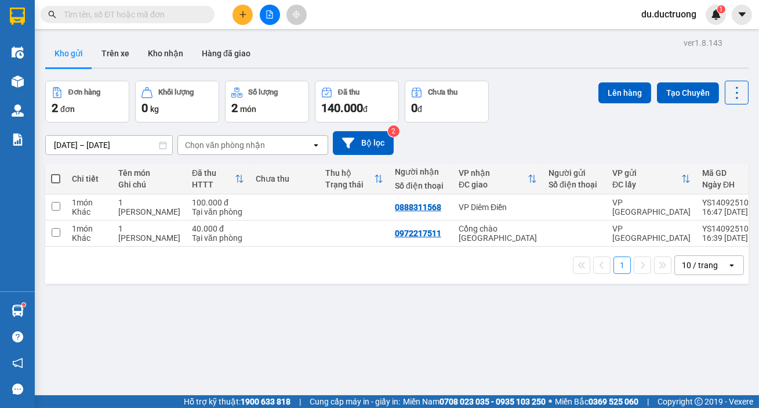
click at [574, 325] on div "ver 1.8.143 Kho gửi Trên xe Kho nhận Hàng đã giao Đơn hàng 2 đơn Khối lượng 0 k…" at bounding box center [397, 239] width 712 height 408
